Goal: Leave review/rating: Share an evaluation or opinion about a product, service, or content

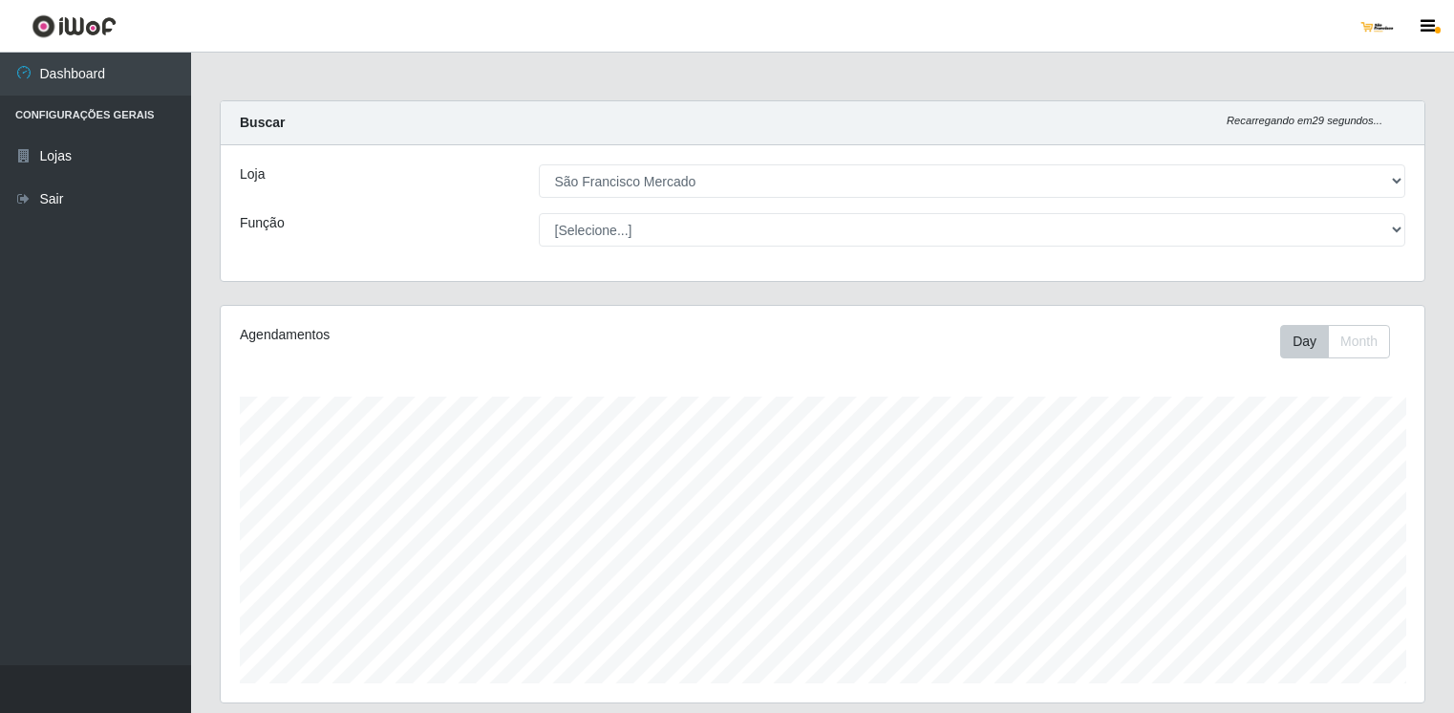
select select "168"
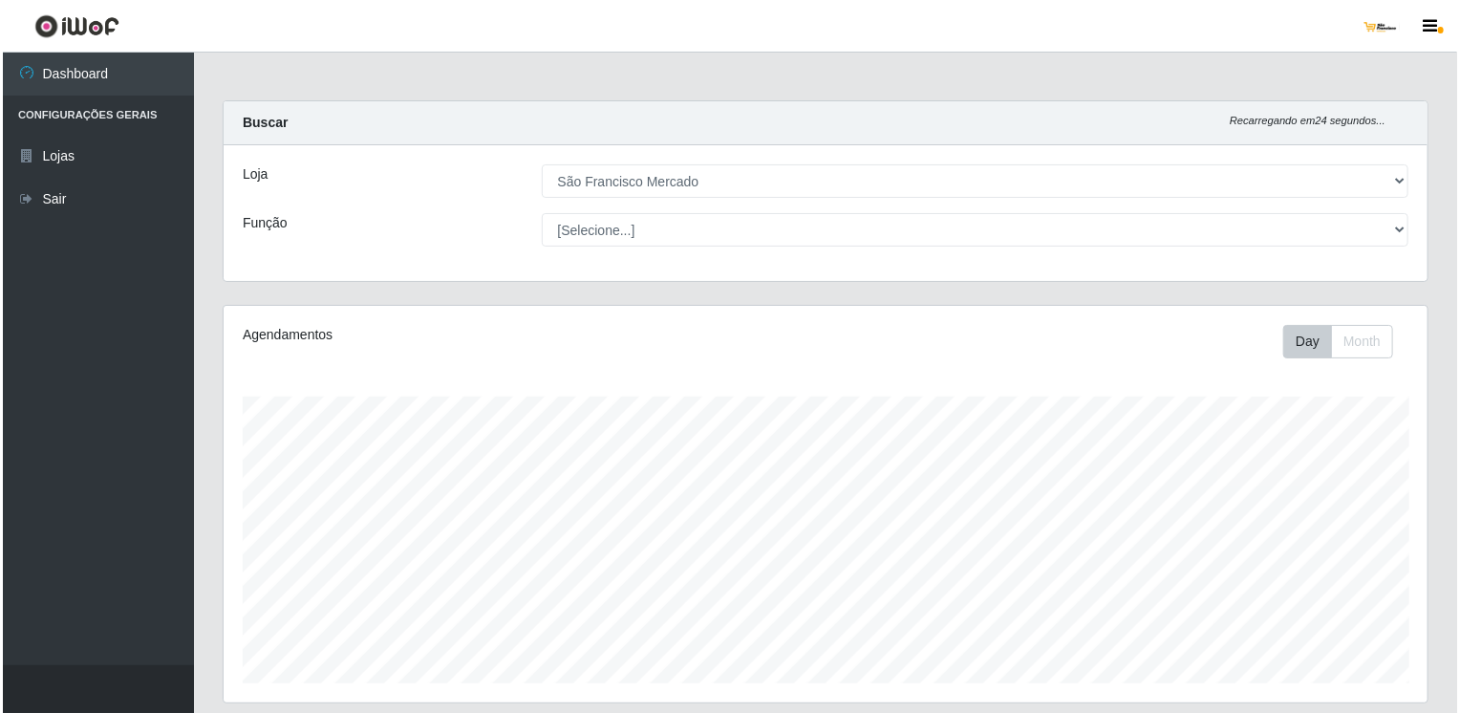
scroll to position [382, 0]
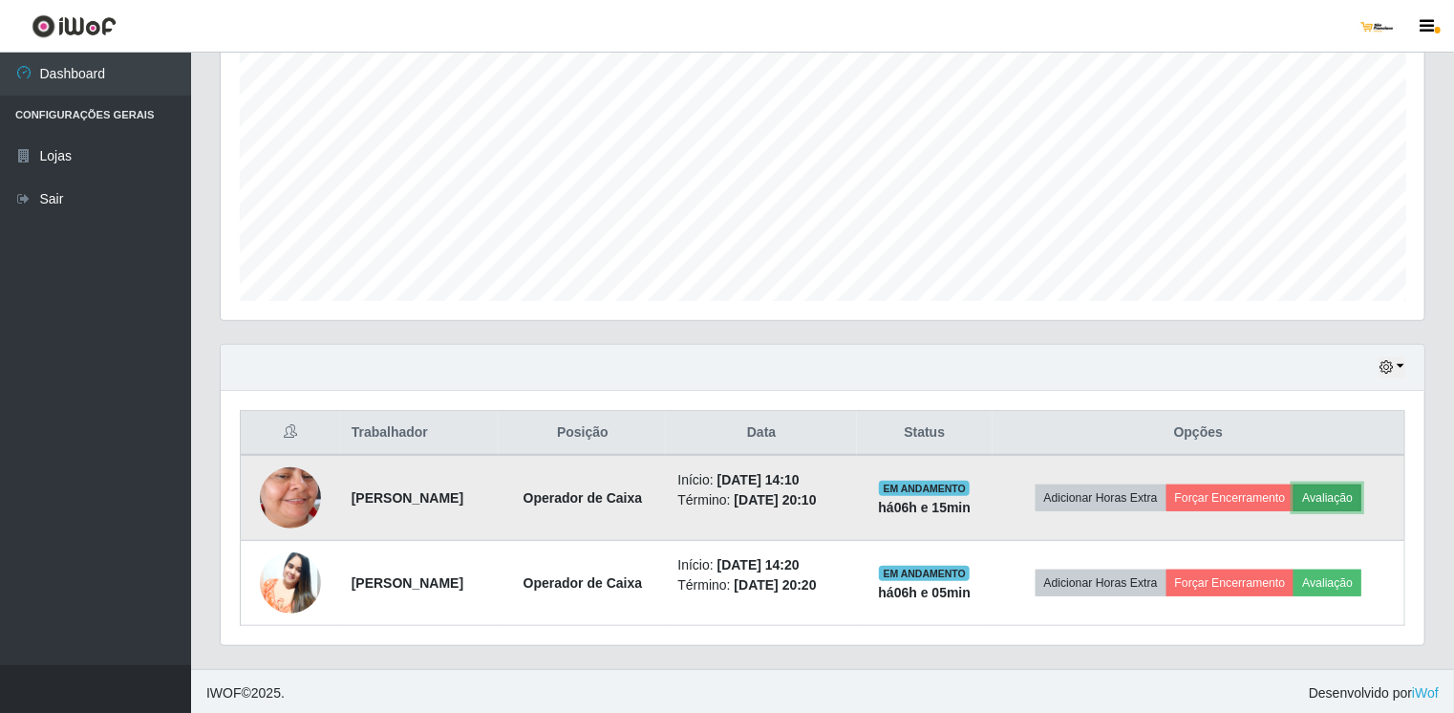
click at [1338, 492] on button "Avaliação" at bounding box center [1328, 497] width 68 height 27
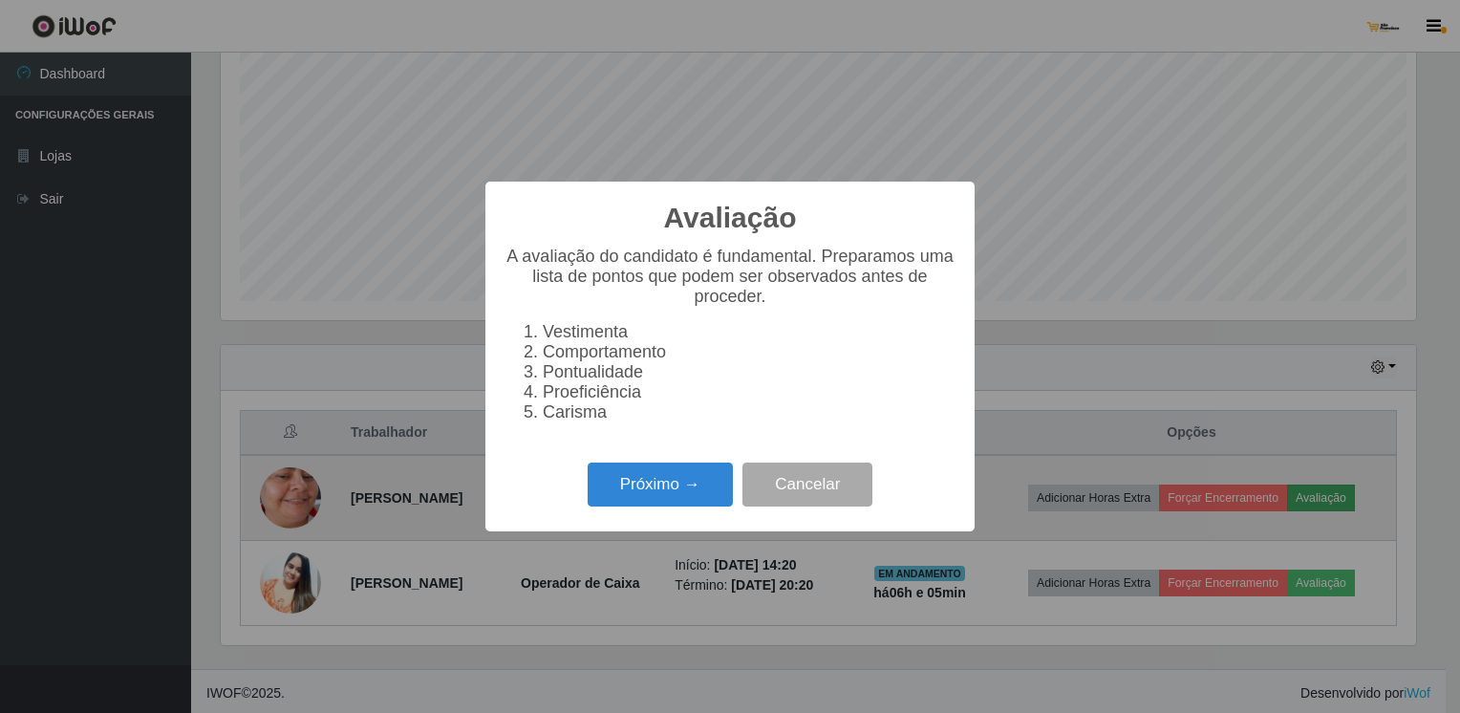
scroll to position [397, 1196]
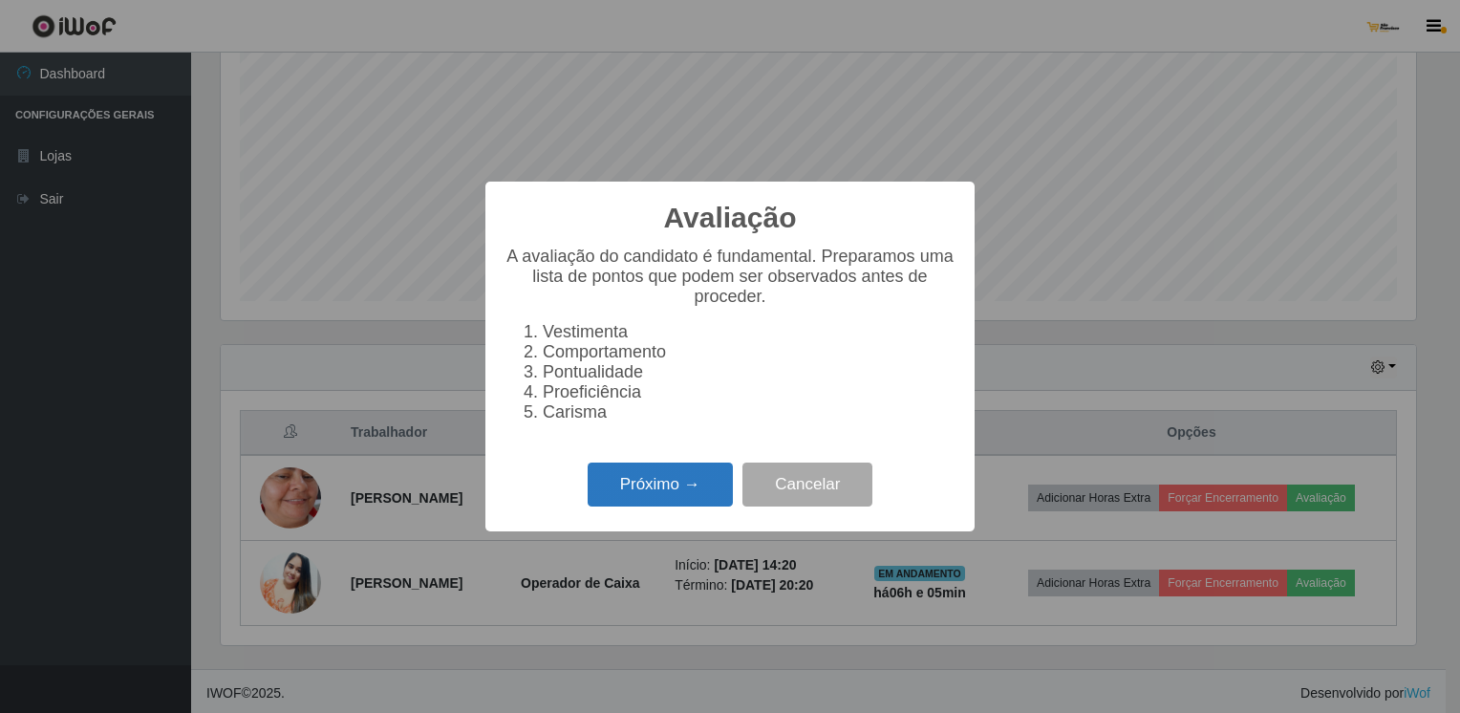
click at [644, 492] on button "Próximo →" at bounding box center [660, 484] width 145 height 45
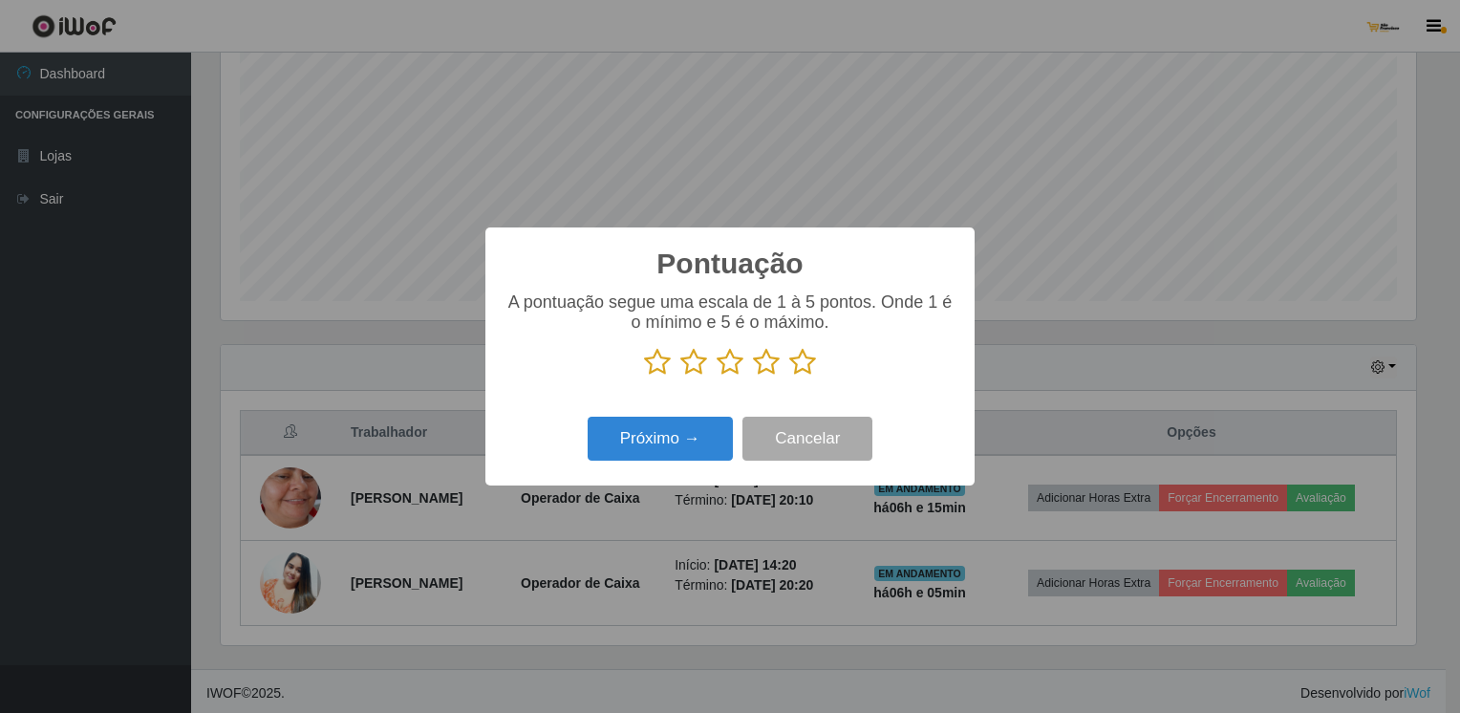
scroll to position [955148, 954349]
drag, startPoint x: 659, startPoint y: 360, endPoint x: 657, endPoint y: 370, distance: 9.7
click at [658, 365] on icon at bounding box center [657, 362] width 27 height 29
click at [644, 376] on input "radio" at bounding box center [644, 376] width 0 height 0
click at [669, 429] on button "Próximo →" at bounding box center [660, 439] width 145 height 45
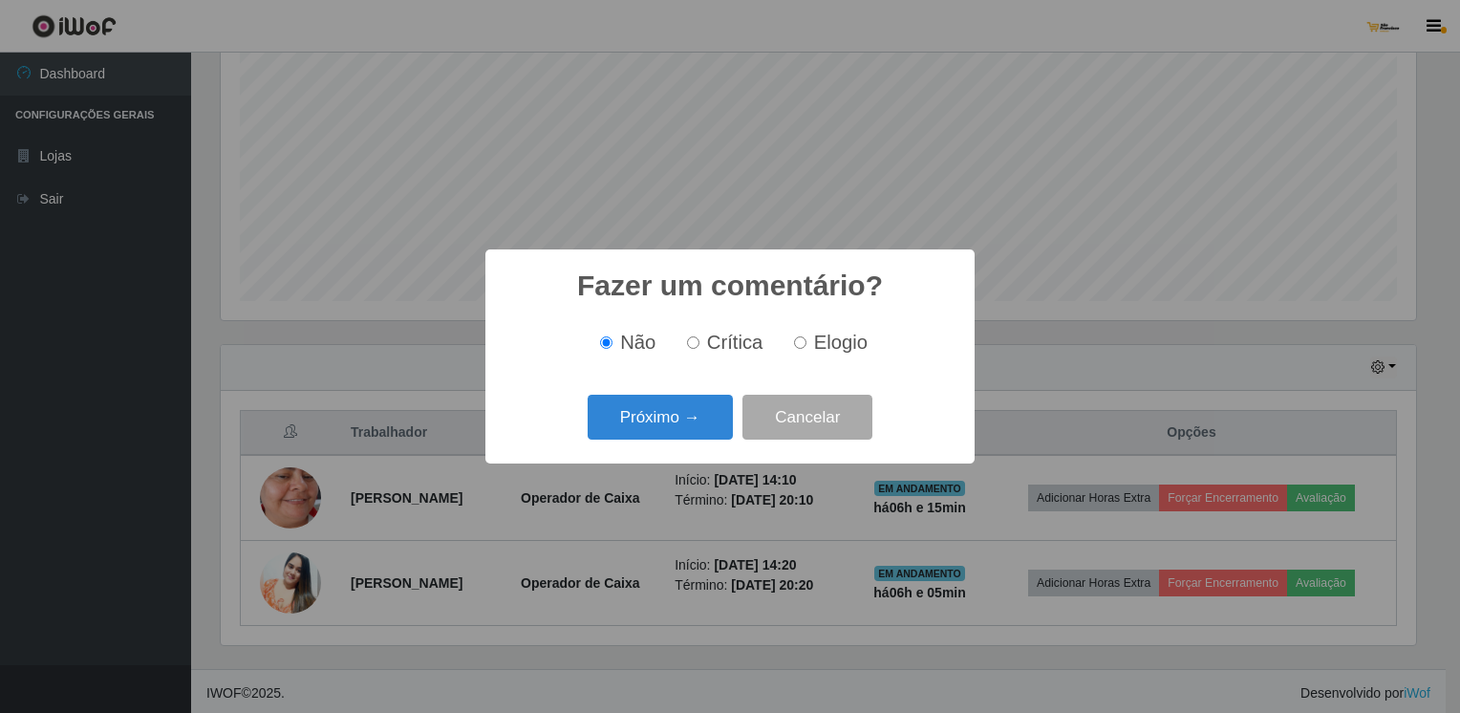
drag, startPoint x: 699, startPoint y: 340, endPoint x: 696, endPoint y: 352, distance: 12.1
click at [697, 341] on input "Crítica" at bounding box center [693, 342] width 12 height 12
radio input "true"
click at [679, 415] on button "Próximo →" at bounding box center [660, 417] width 145 height 45
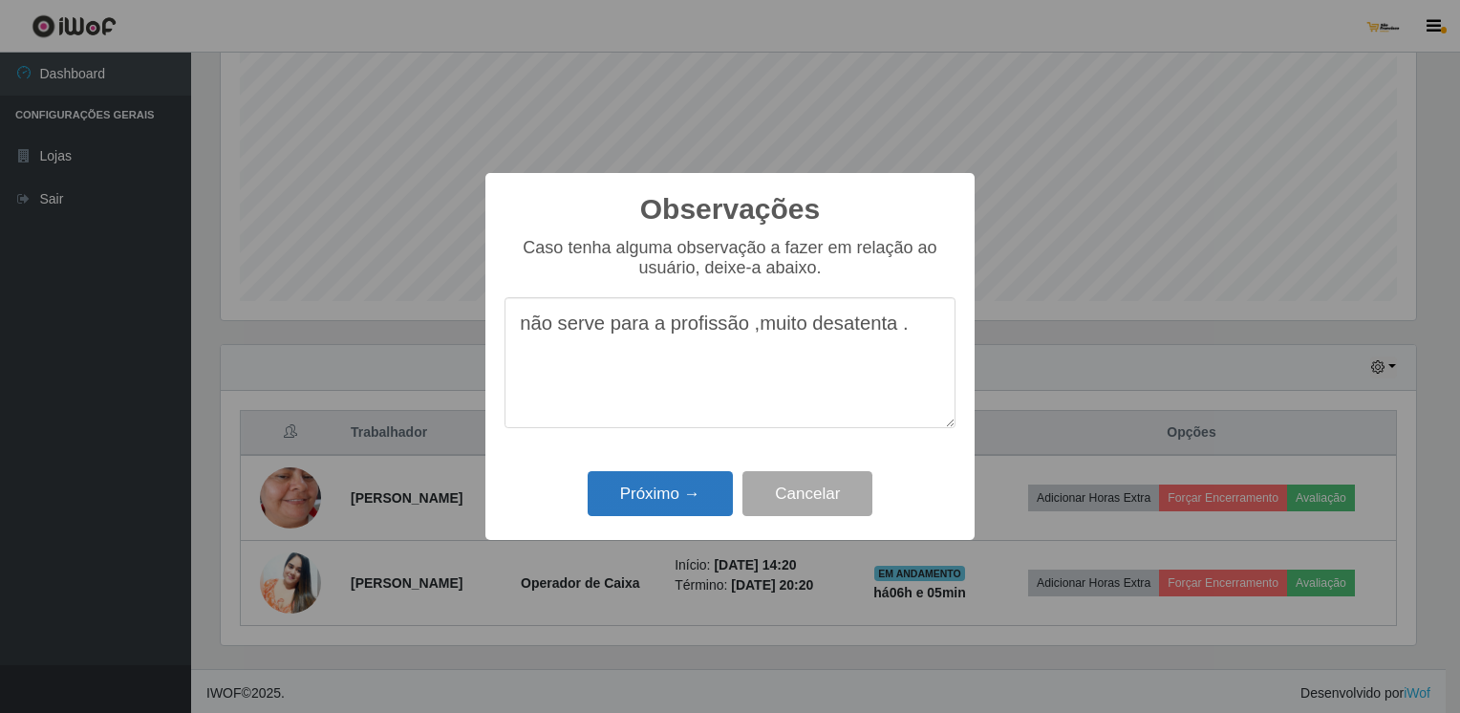
type textarea "não serve para a profissão ,muito desatenta ."
click at [660, 502] on button "Próximo →" at bounding box center [660, 493] width 145 height 45
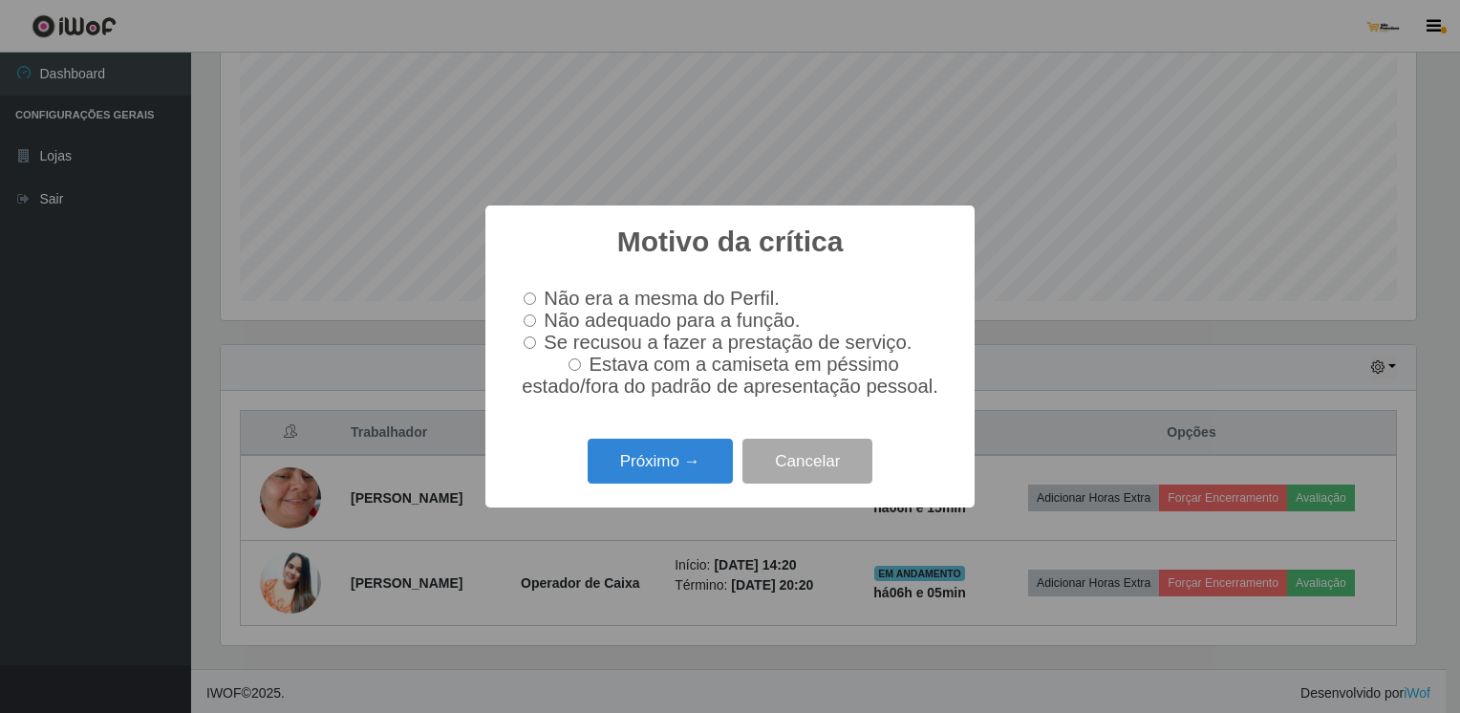
click at [527, 316] on input "Não adequado para a função." at bounding box center [530, 320] width 12 height 12
radio input "true"
click at [653, 469] on button "Próximo →" at bounding box center [660, 461] width 145 height 45
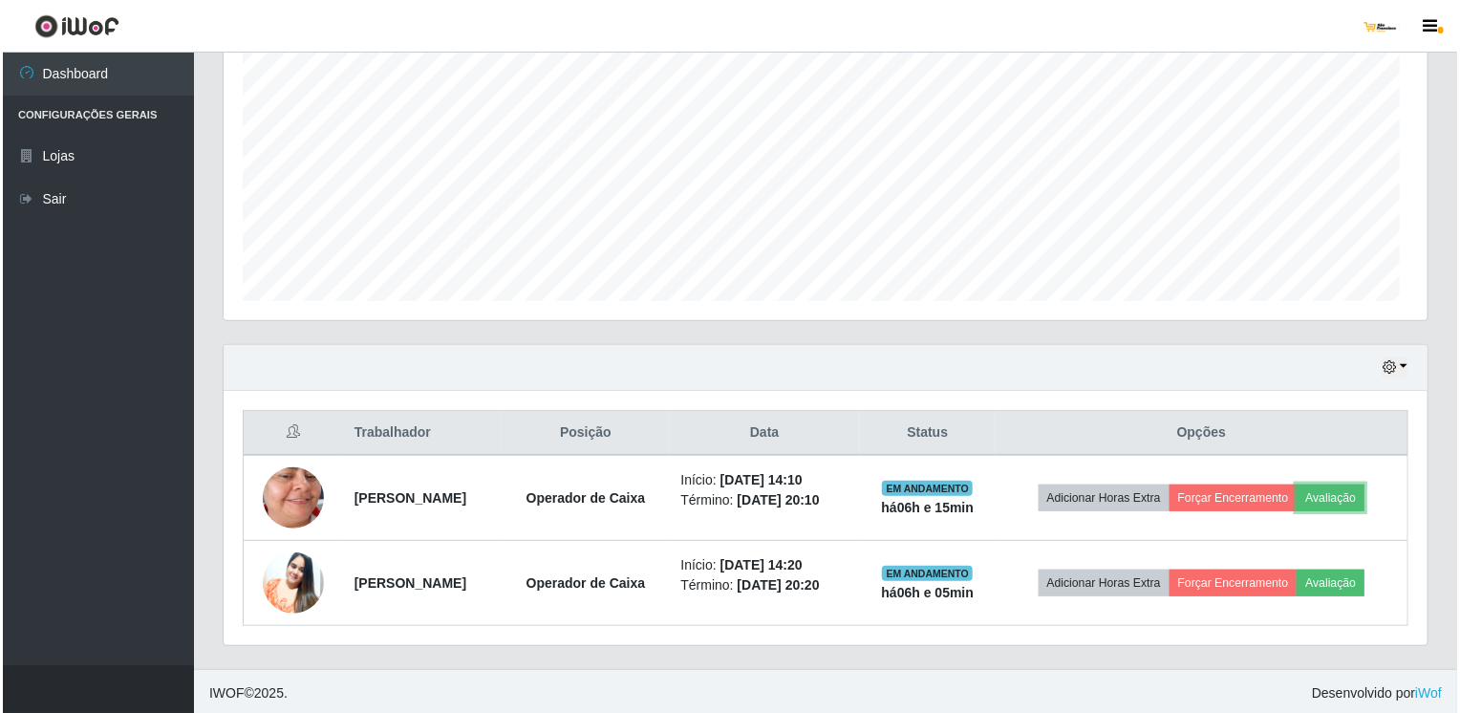
scroll to position [397, 1204]
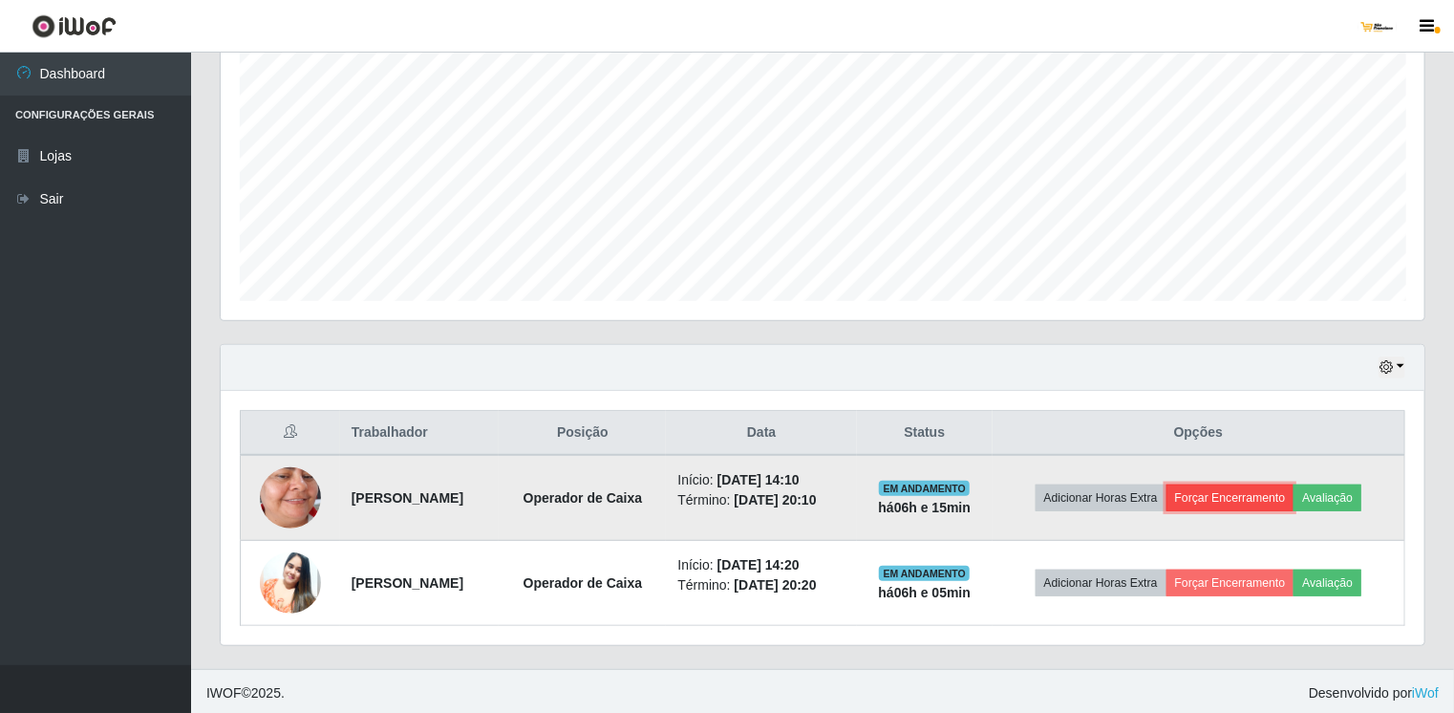
click at [1279, 495] on button "Forçar Encerramento" at bounding box center [1231, 497] width 128 height 27
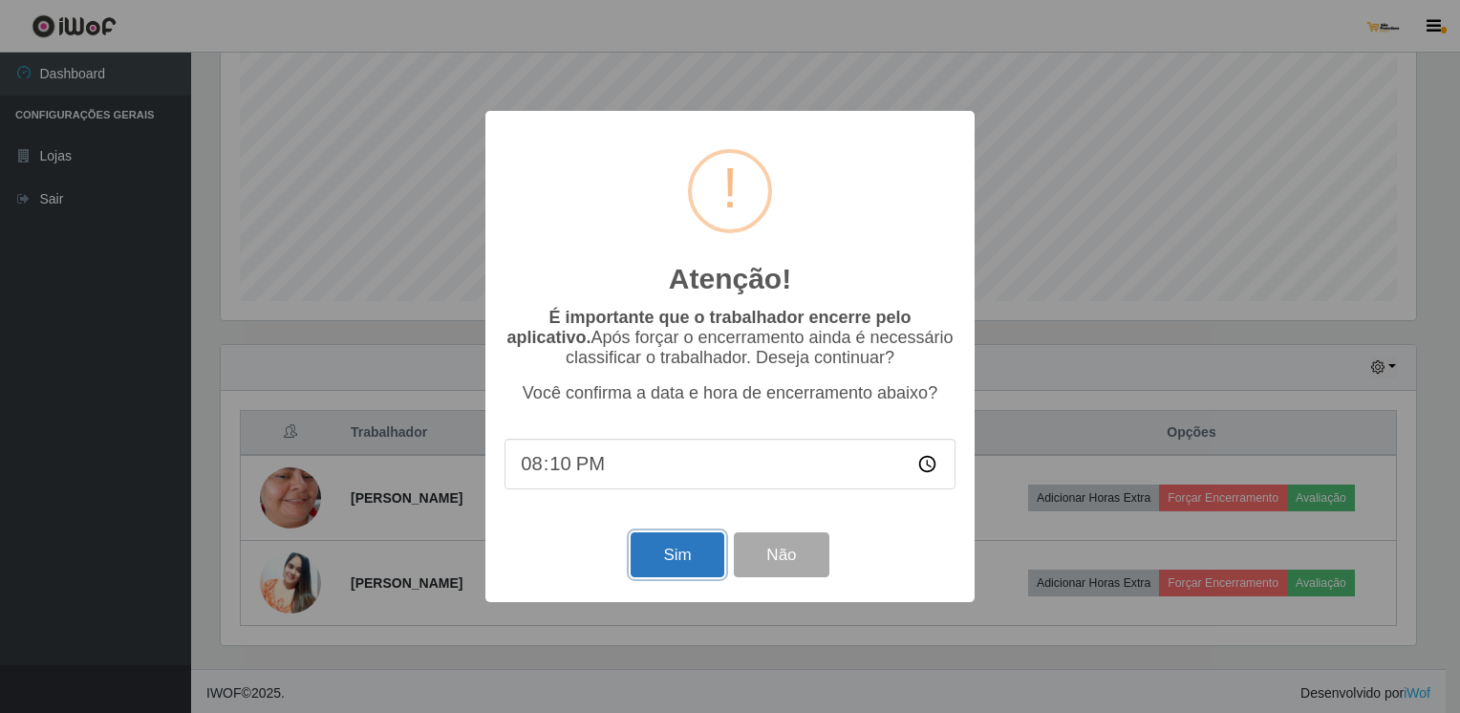
click at [678, 548] on button "Sim" at bounding box center [677, 554] width 93 height 45
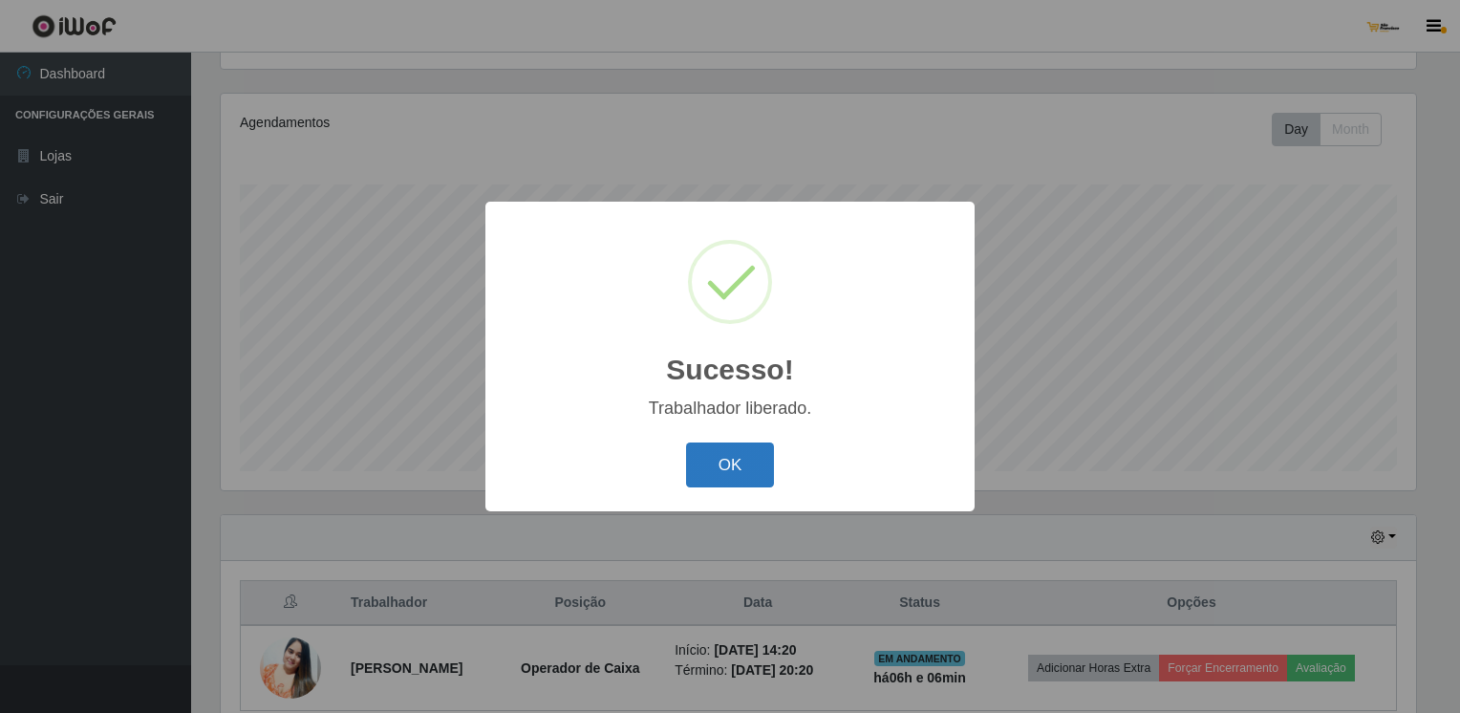
click at [715, 472] on button "OK" at bounding box center [730, 464] width 89 height 45
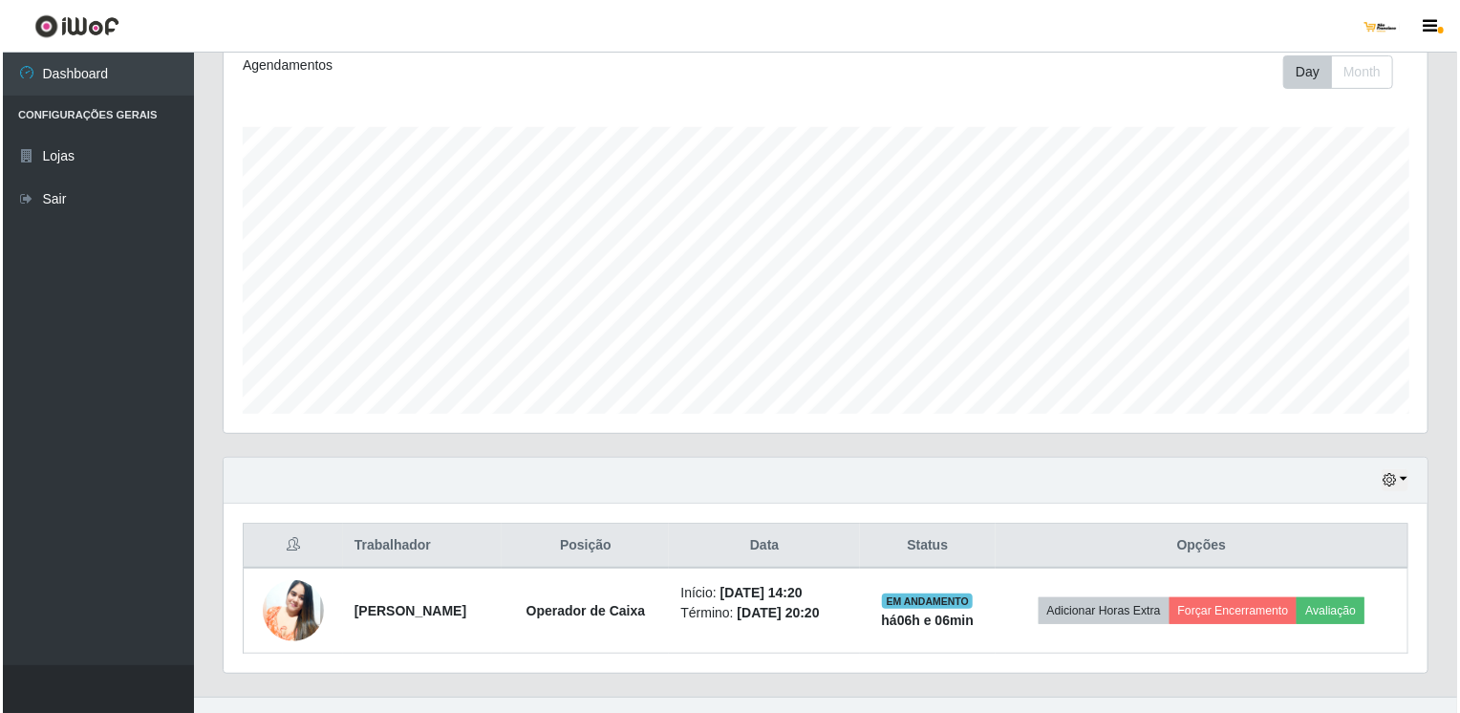
scroll to position [297, 0]
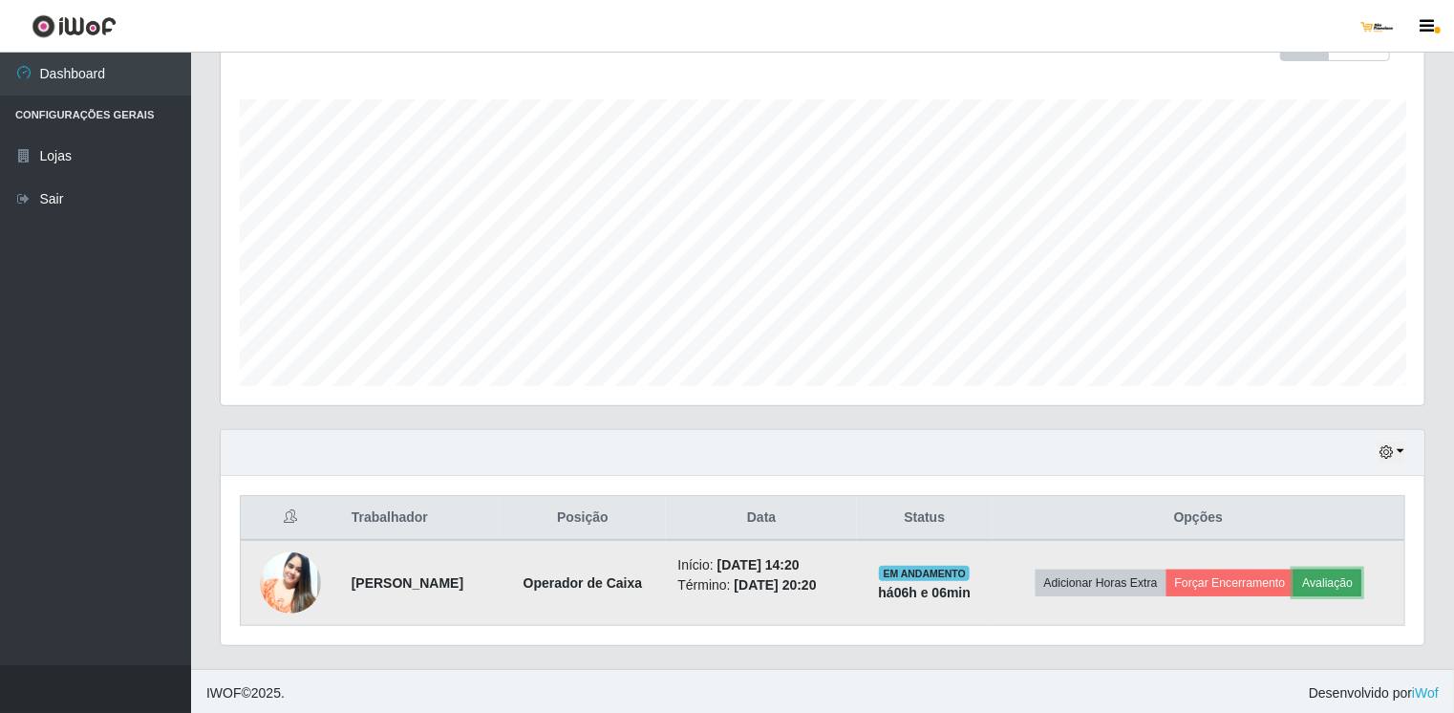
click at [1358, 573] on button "Avaliação" at bounding box center [1328, 583] width 68 height 27
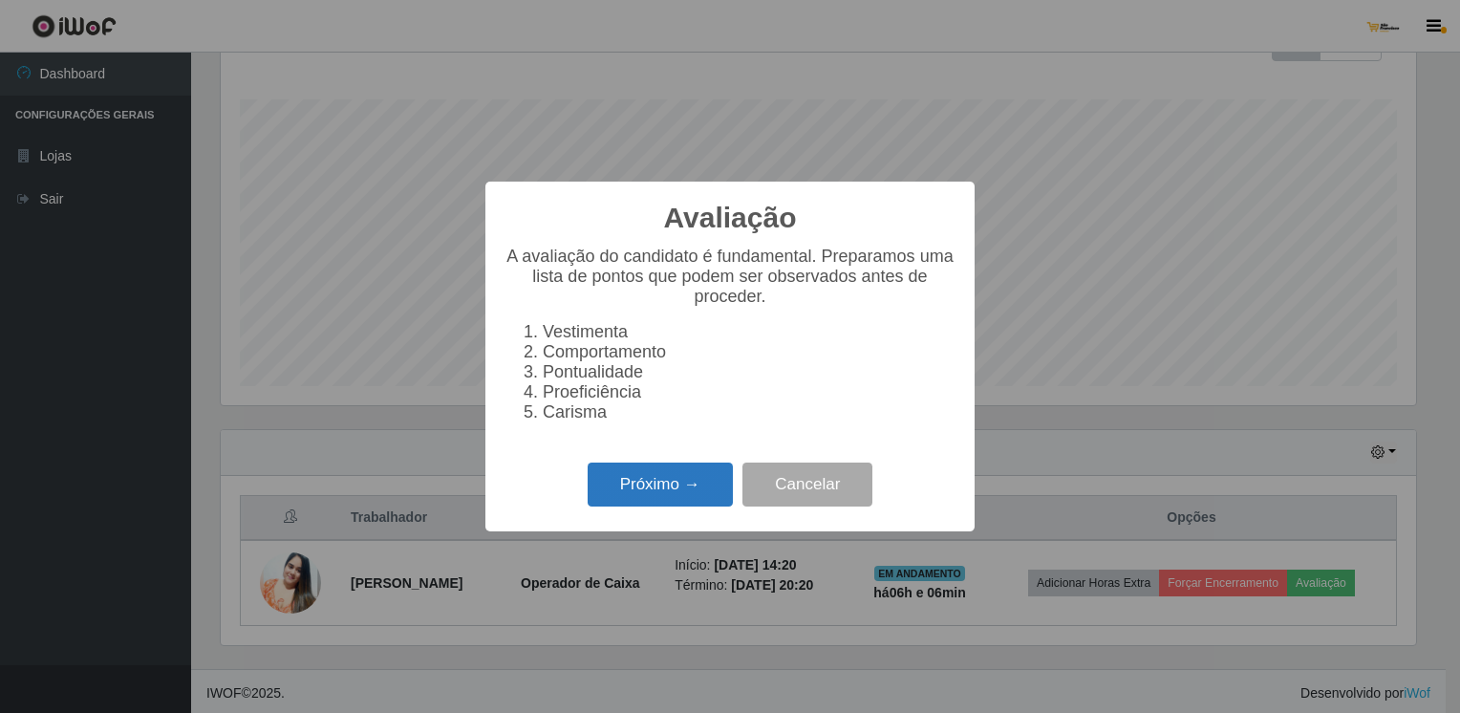
click at [624, 494] on button "Próximo →" at bounding box center [660, 484] width 145 height 45
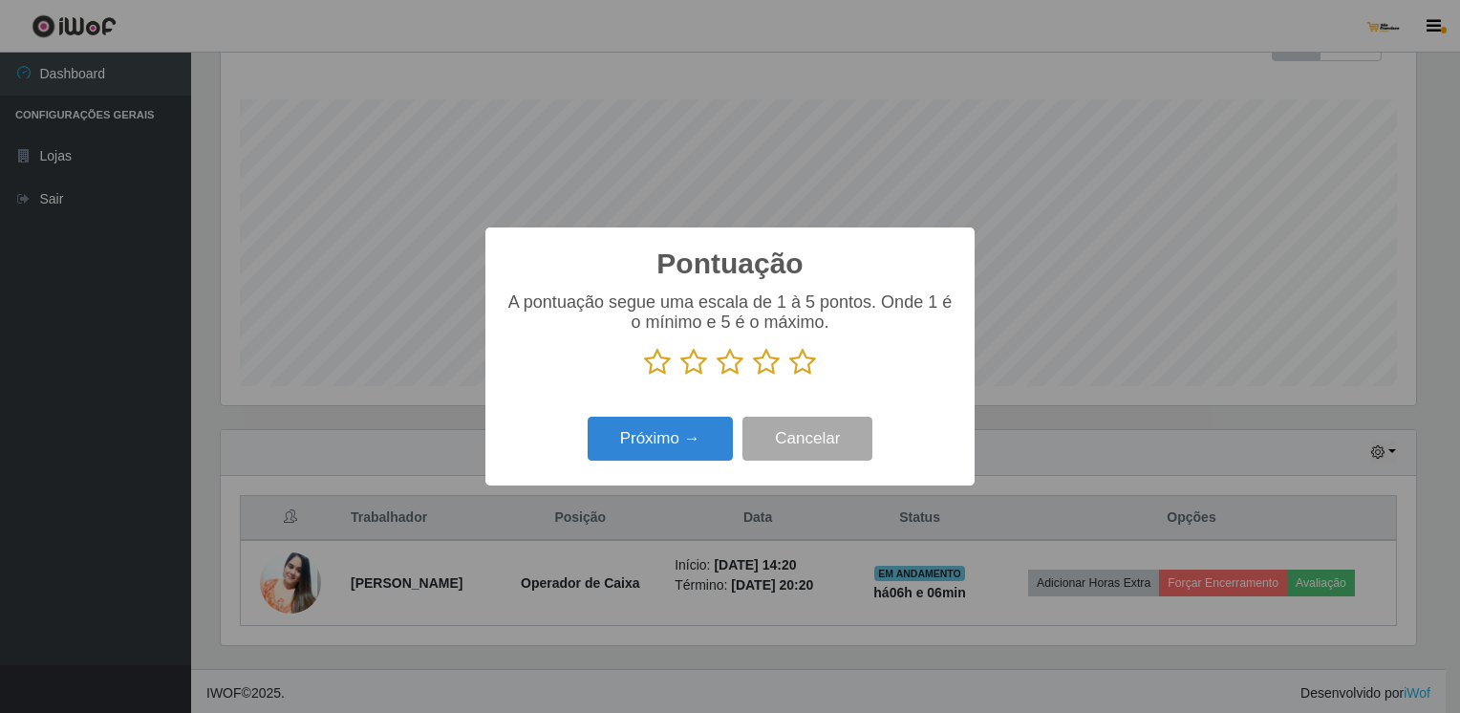
drag, startPoint x: 800, startPoint y: 361, endPoint x: 747, endPoint y: 390, distance: 59.9
click at [758, 386] on div "A pontuação segue uma escala de 1 à 5 pontos. Onde 1 é o mínimo e 5 é o máximo." at bounding box center [730, 341] width 451 height 99
drag, startPoint x: 747, startPoint y: 390, endPoint x: 671, endPoint y: 443, distance: 93.3
click at [671, 443] on button "Próximo →" at bounding box center [660, 439] width 145 height 45
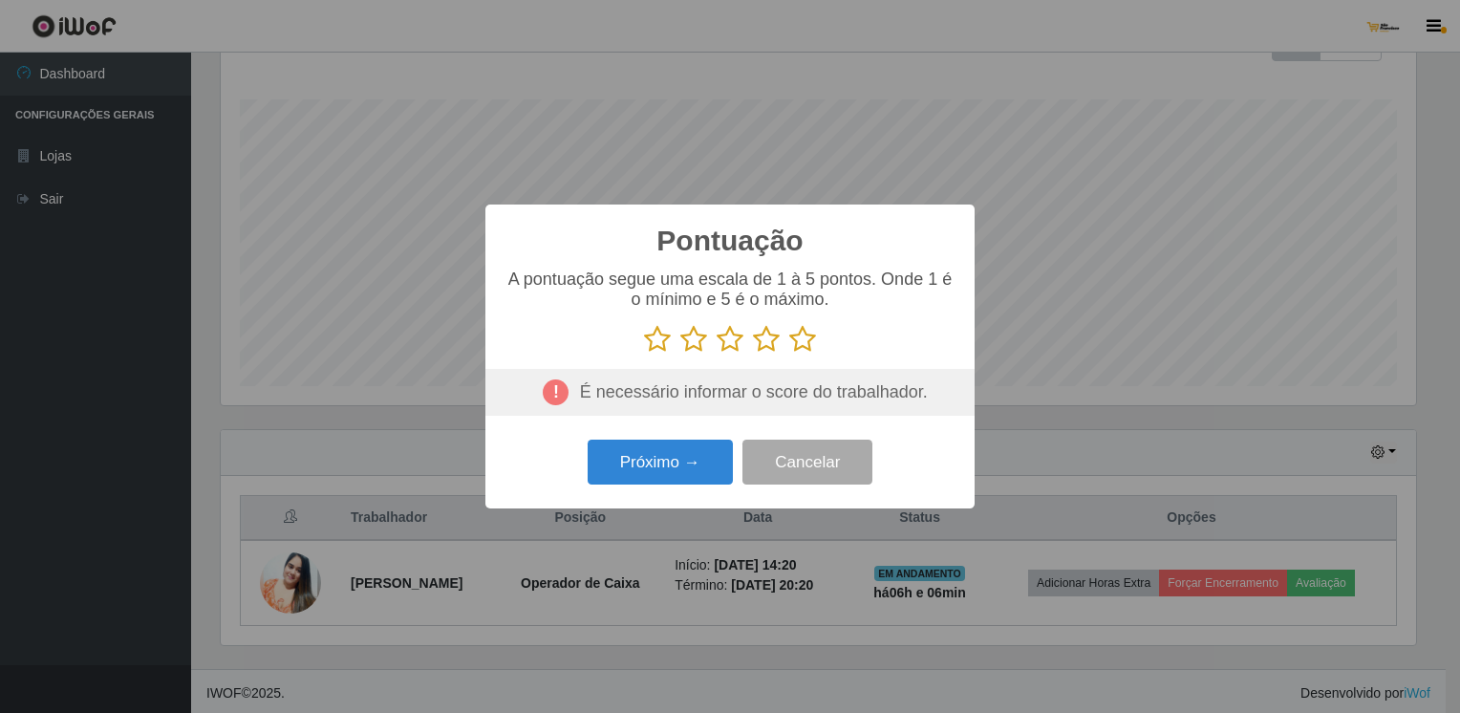
click at [806, 339] on icon at bounding box center [802, 339] width 27 height 29
click at [789, 354] on input "radio" at bounding box center [789, 354] width 0 height 0
click at [677, 470] on button "Próximo →" at bounding box center [660, 462] width 145 height 45
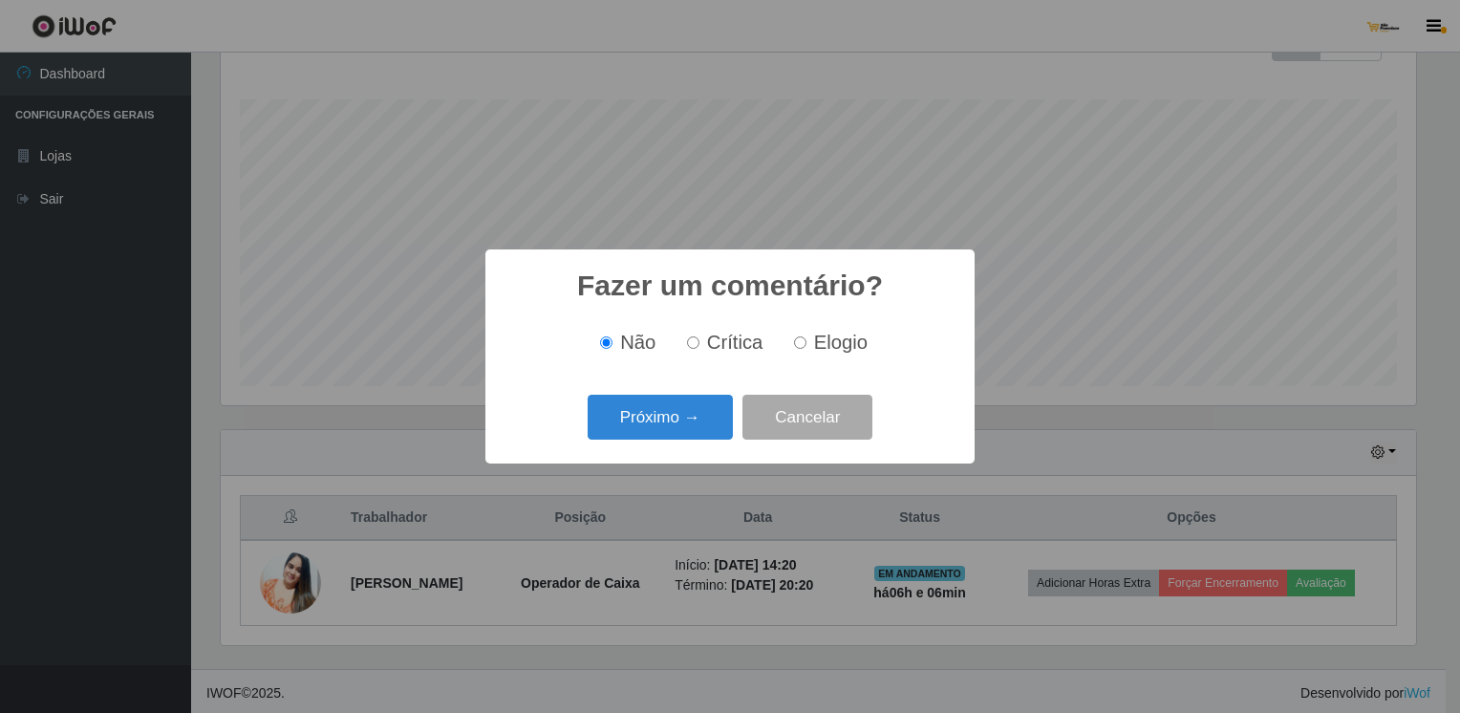
drag, startPoint x: 801, startPoint y: 339, endPoint x: 776, endPoint y: 364, distance: 35.1
click at [794, 345] on input "Elogio" at bounding box center [800, 342] width 12 height 12
radio input "true"
click at [699, 420] on button "Próximo →" at bounding box center [660, 417] width 145 height 45
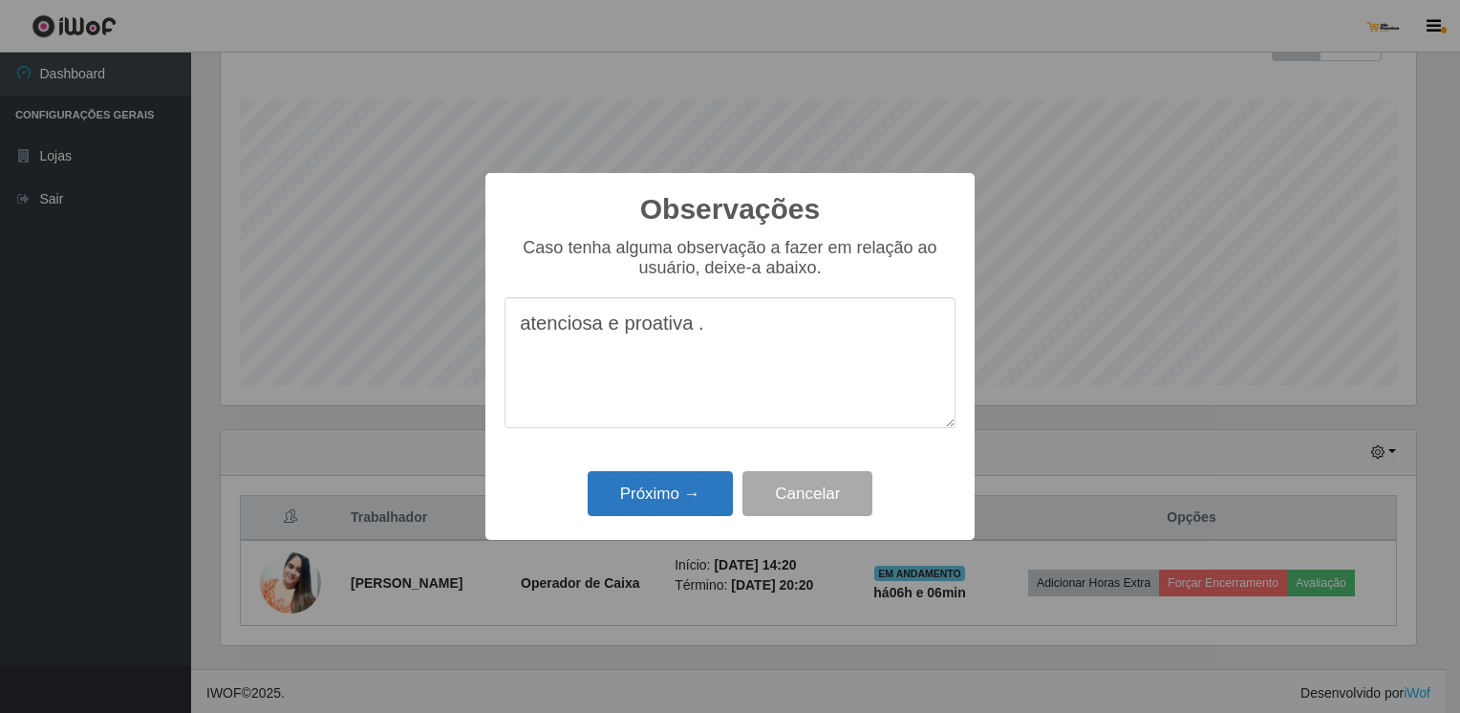
type textarea "atenciosa e proativa ."
click at [644, 498] on button "Próximo →" at bounding box center [660, 493] width 145 height 45
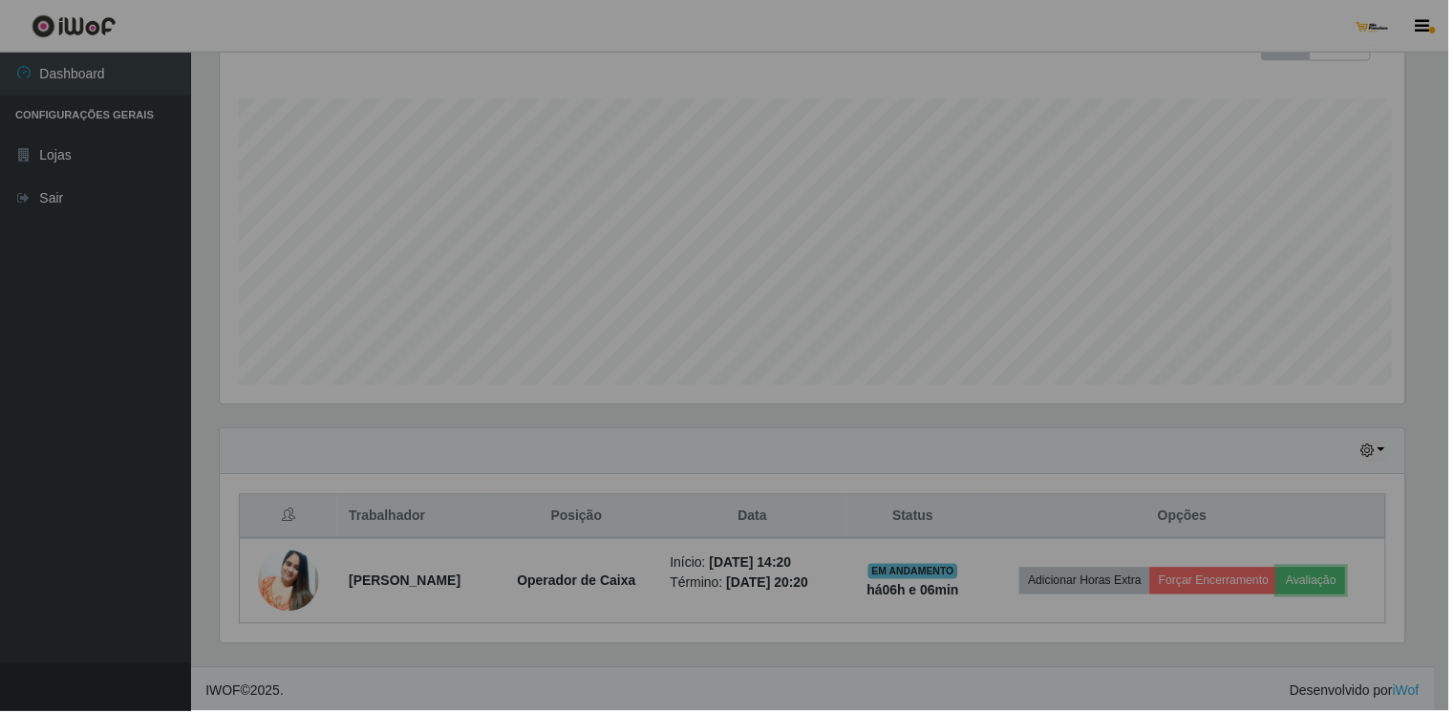
scroll to position [397, 1204]
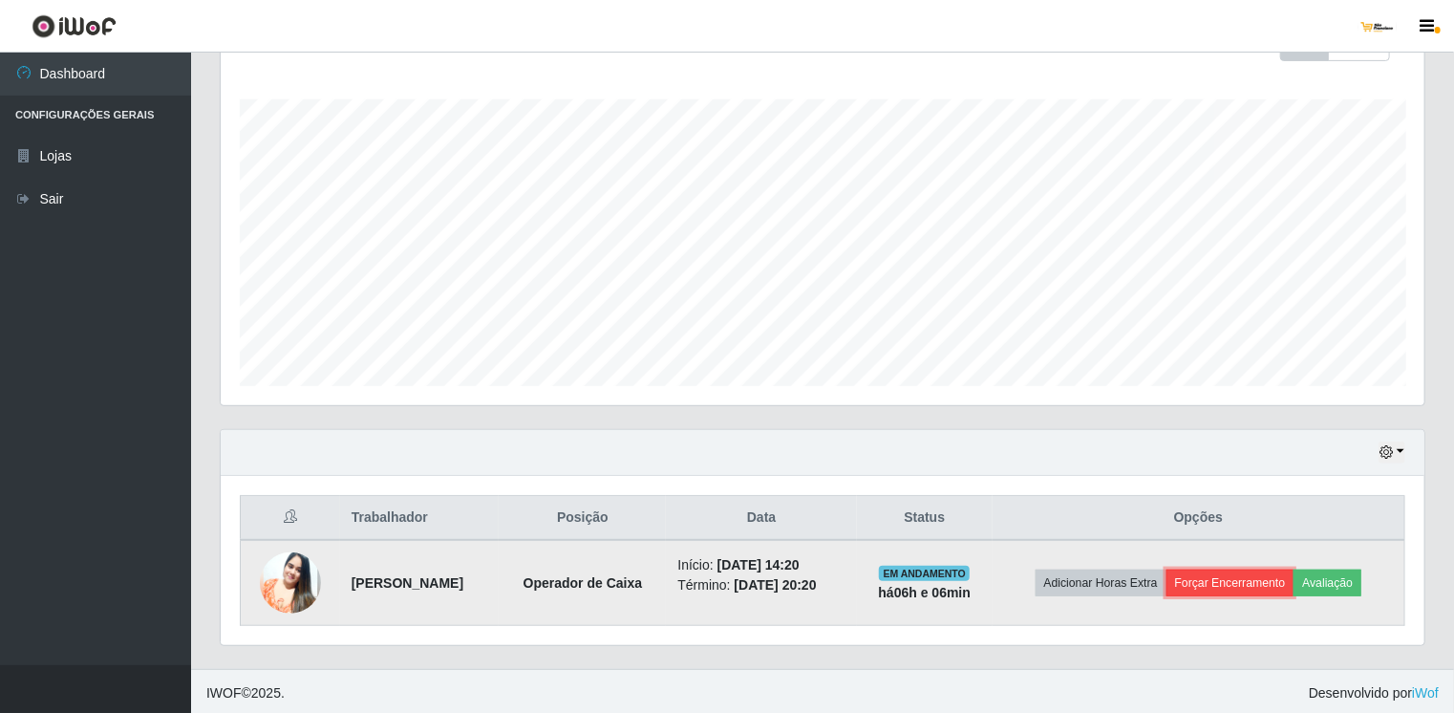
click at [1252, 583] on button "Forçar Encerramento" at bounding box center [1231, 583] width 128 height 27
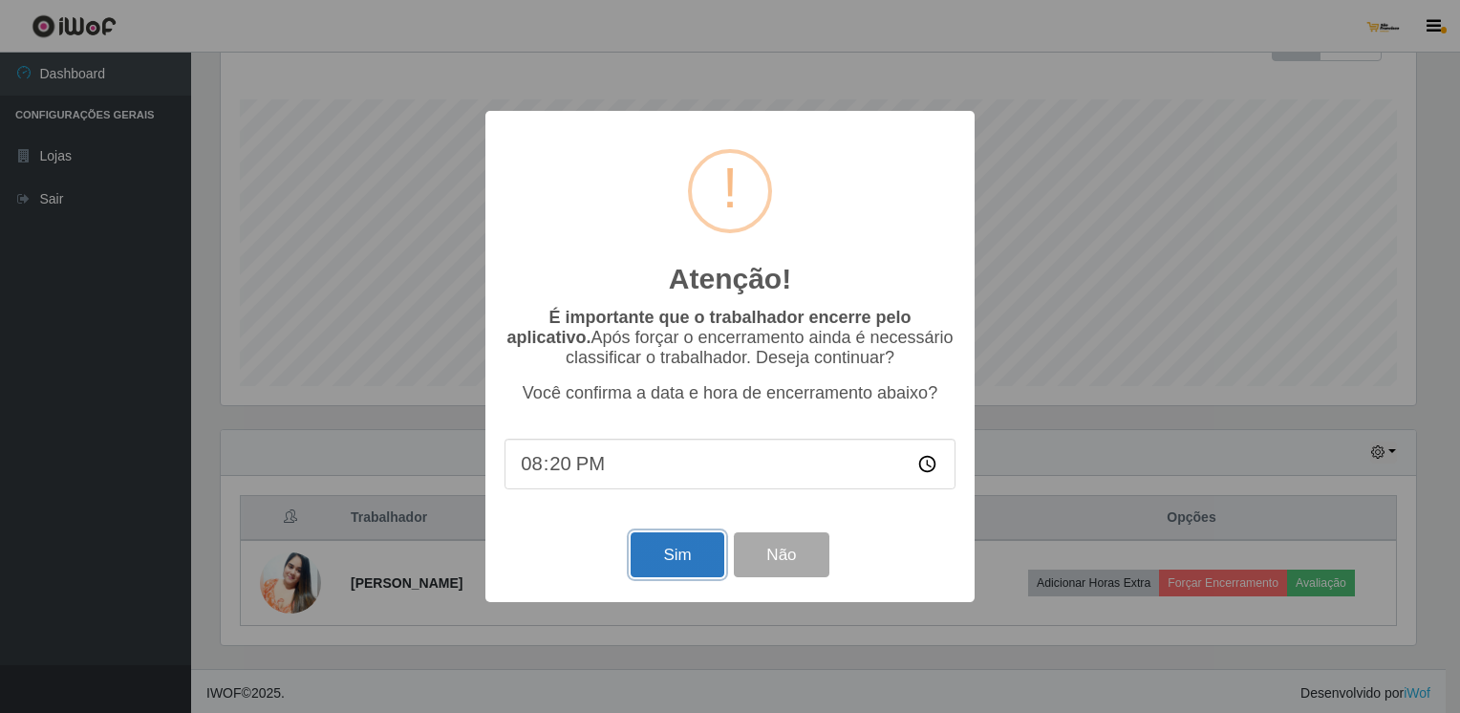
click at [677, 561] on button "Sim" at bounding box center [677, 554] width 93 height 45
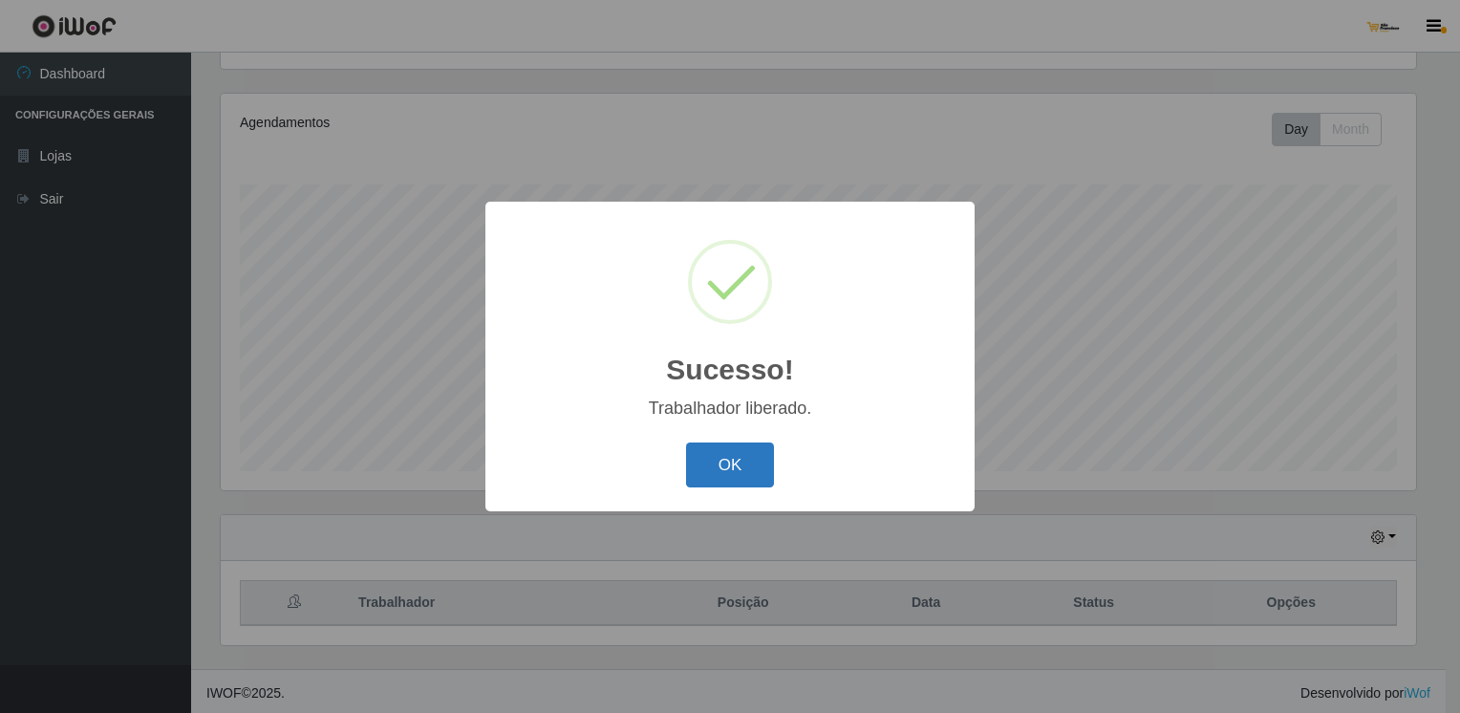
click at [734, 461] on button "OK" at bounding box center [730, 464] width 89 height 45
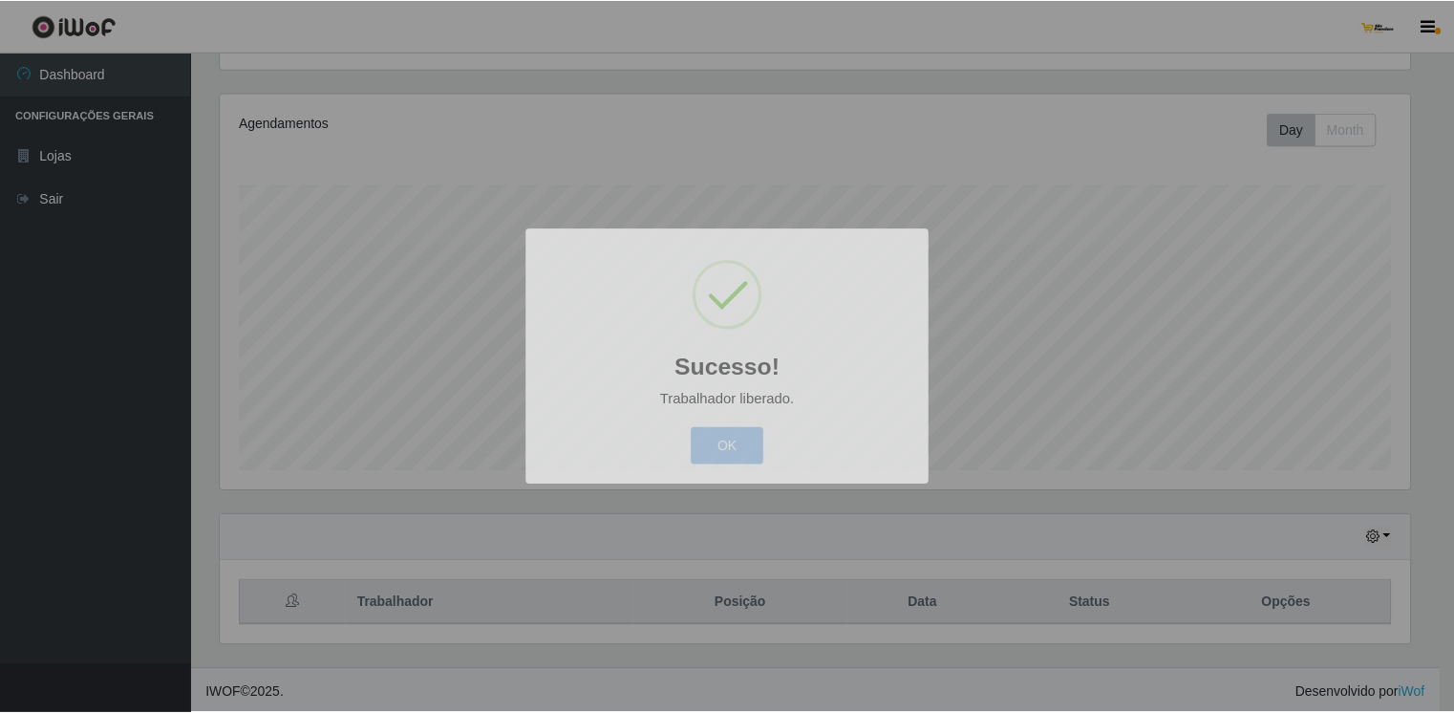
scroll to position [397, 1204]
